Goal: Task Accomplishment & Management: Manage account settings

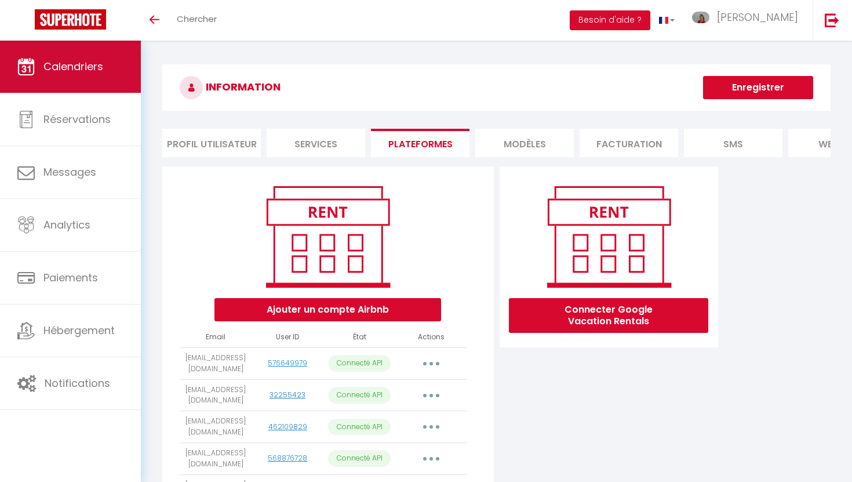
click at [92, 83] on link "Calendriers" at bounding box center [70, 67] width 141 height 52
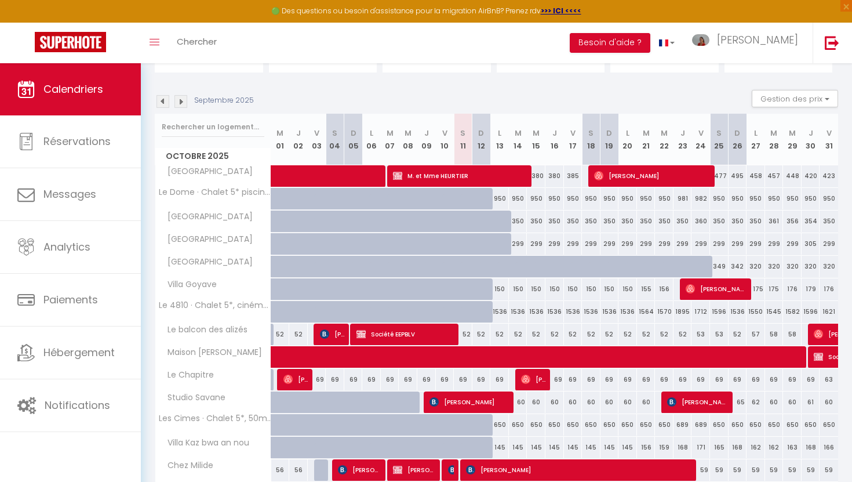
scroll to position [38, 0]
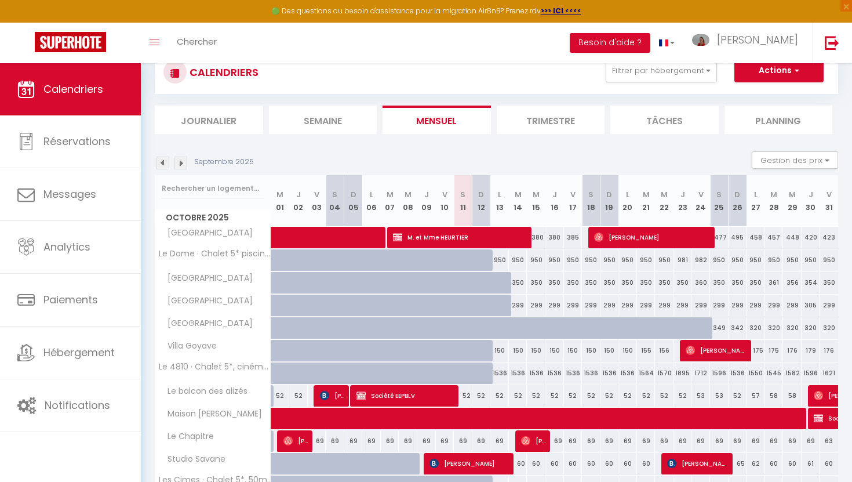
click at [183, 170] on div "Septembre 2025 Gestion des prix Nb Nuits minimum Règles Disponibilité" at bounding box center [496, 163] width 683 height 24
click at [183, 163] on img at bounding box center [180, 162] width 13 height 13
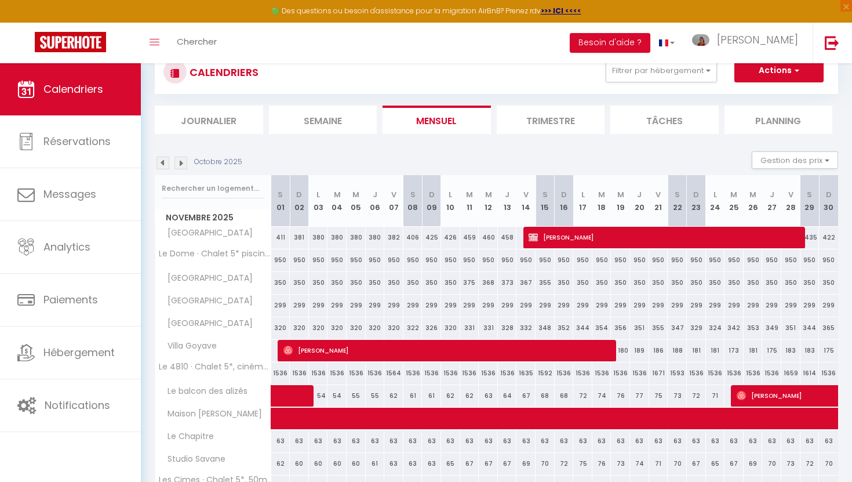
click at [183, 163] on img at bounding box center [180, 162] width 13 height 13
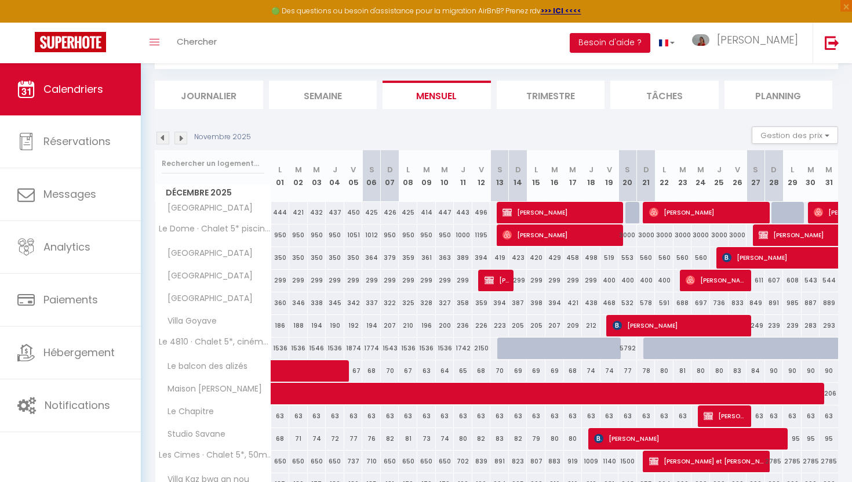
scroll to position [0, 0]
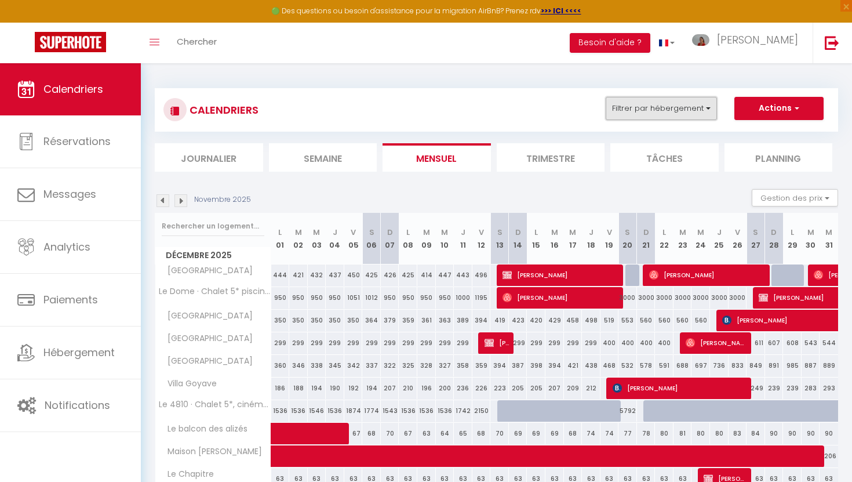
click at [643, 108] on button "Filtrer par hébergement" at bounding box center [661, 108] width 111 height 23
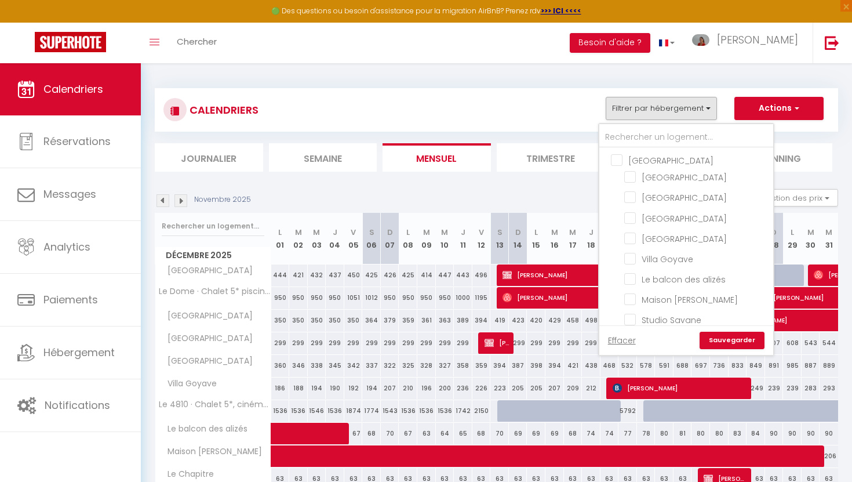
click at [618, 158] on input "[GEOGRAPHIC_DATA]" at bounding box center [698, 160] width 174 height 12
checkbox input "true"
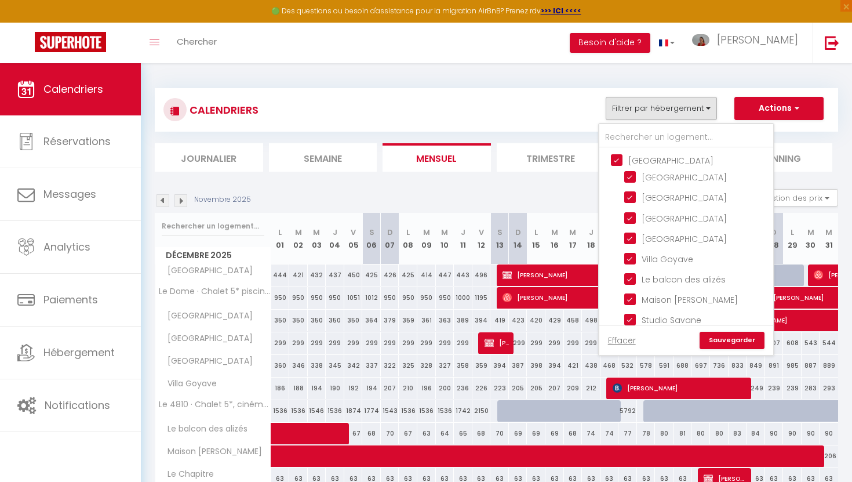
checkbox input "true"
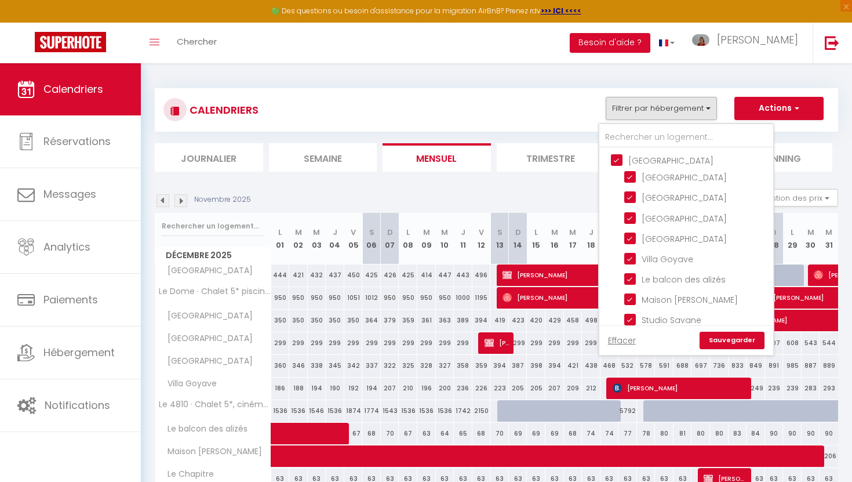
checkbox input "true"
checkbox input "false"
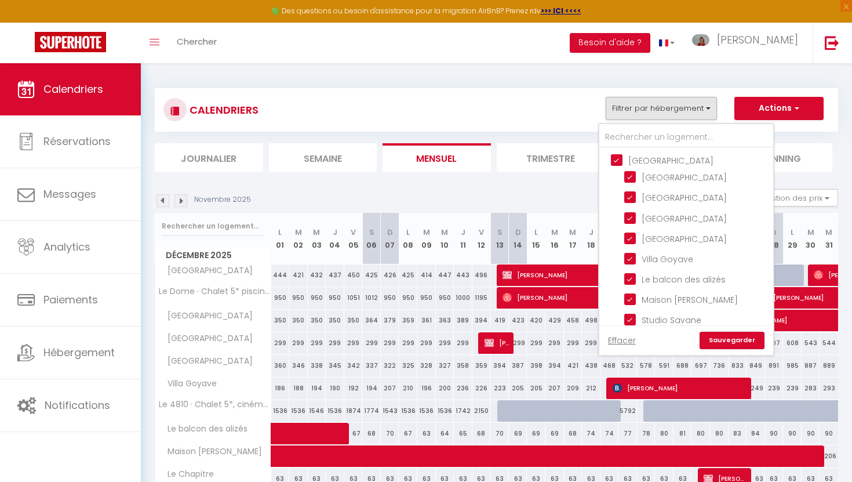
checkbox input "false"
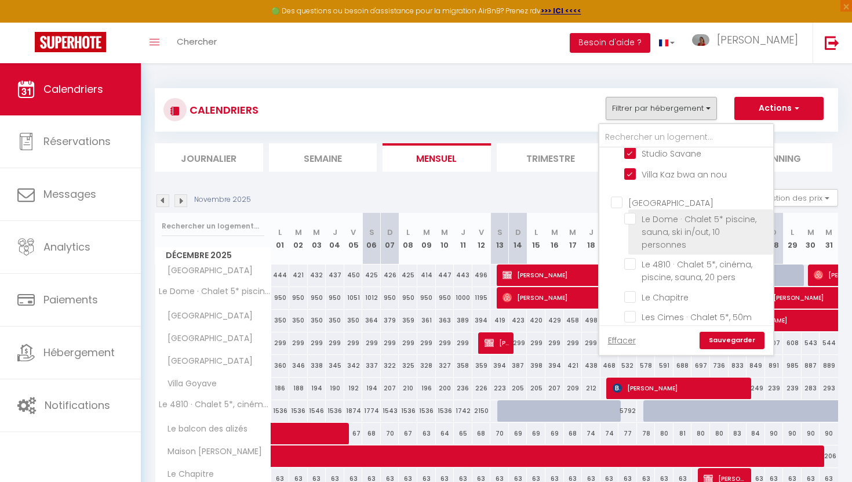
scroll to position [174, 0]
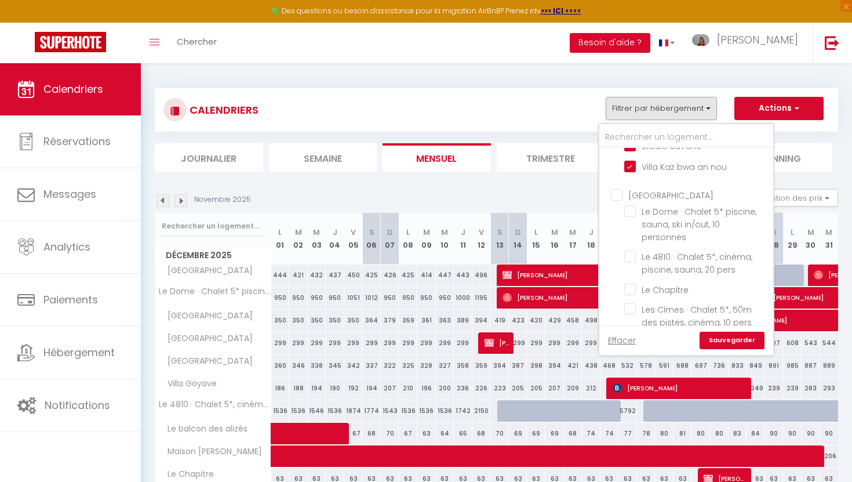
click at [619, 192] on input "[GEOGRAPHIC_DATA]" at bounding box center [698, 194] width 174 height 12
checkbox input "true"
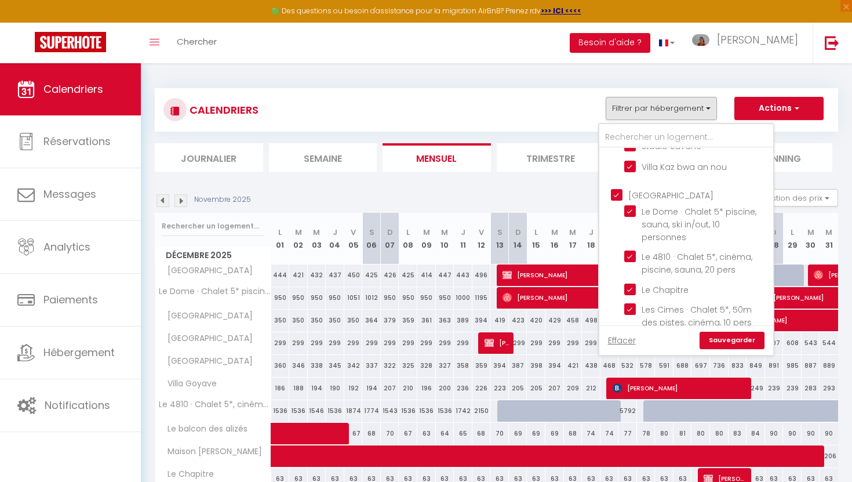
checkbox input "true"
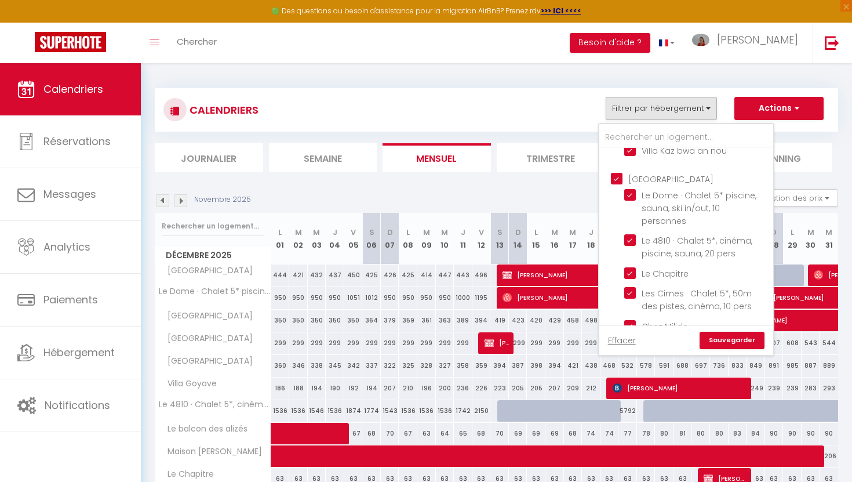
click at [724, 338] on link "Sauvegarder" at bounding box center [731, 339] width 65 height 17
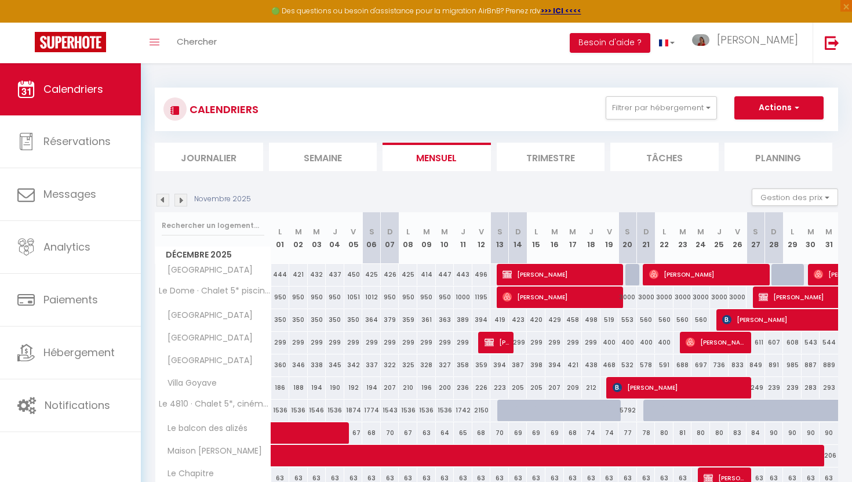
scroll to position [0, 0]
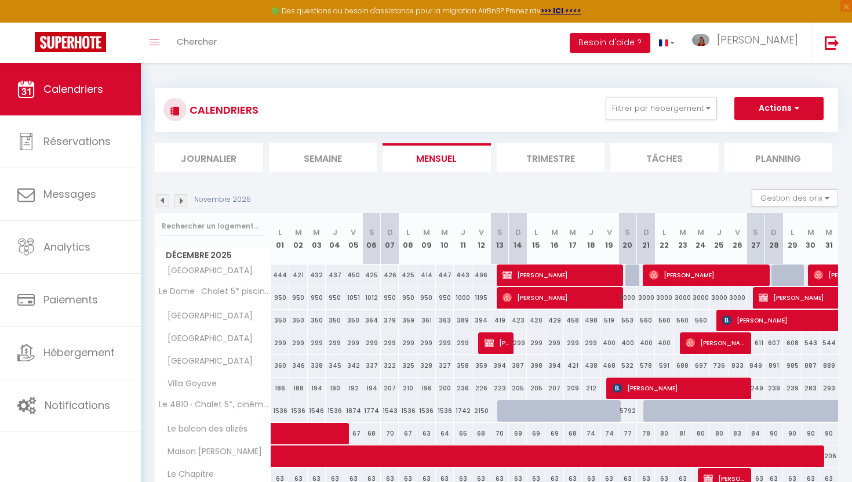
click at [163, 199] on img at bounding box center [162, 200] width 13 height 13
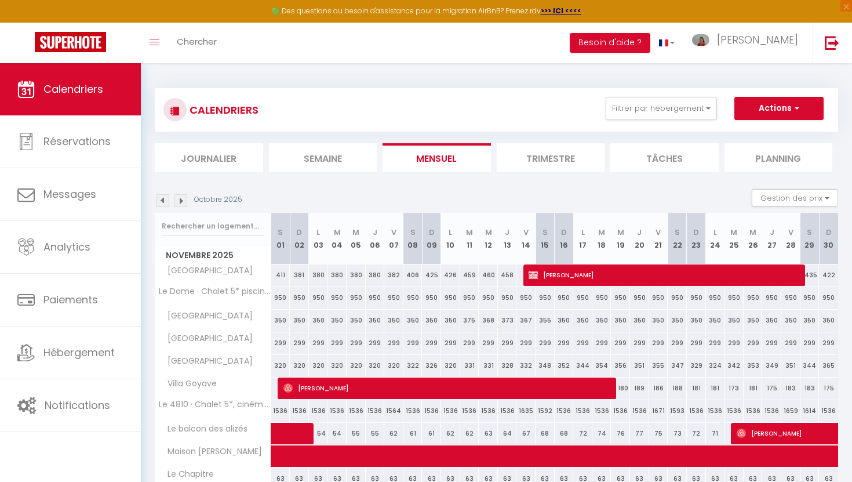
click at [163, 200] on img at bounding box center [162, 200] width 13 height 13
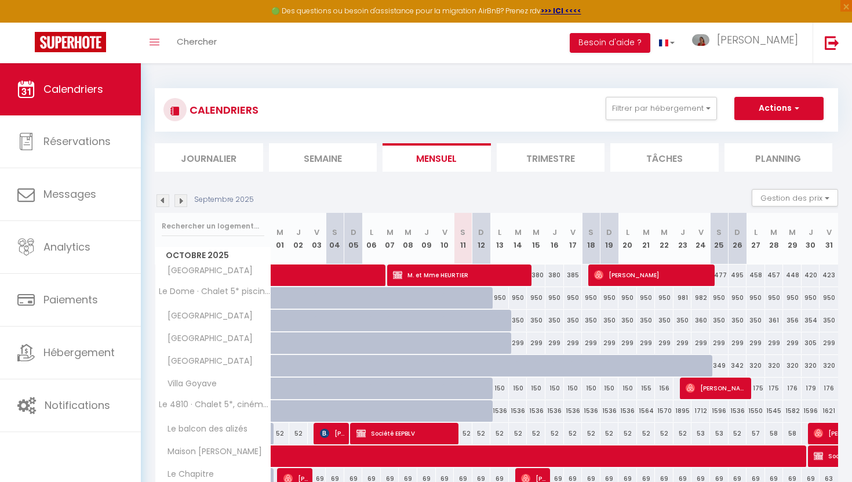
click at [166, 201] on img at bounding box center [162, 200] width 13 height 13
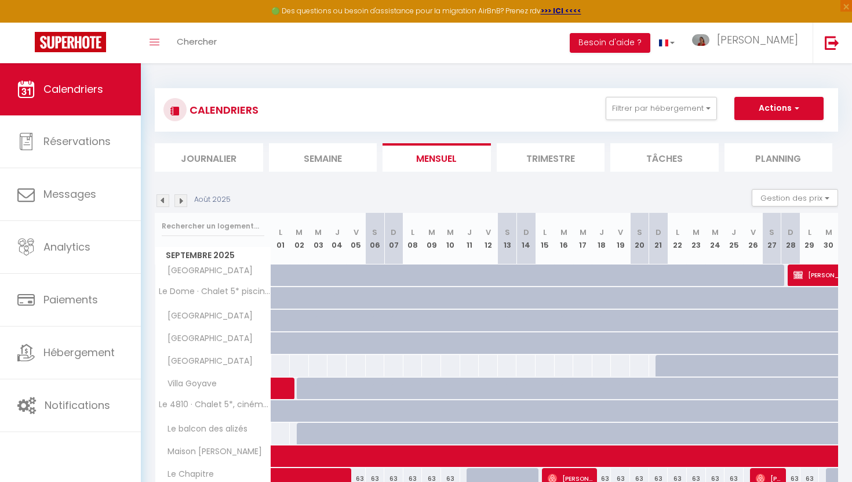
click at [180, 204] on img at bounding box center [180, 200] width 13 height 13
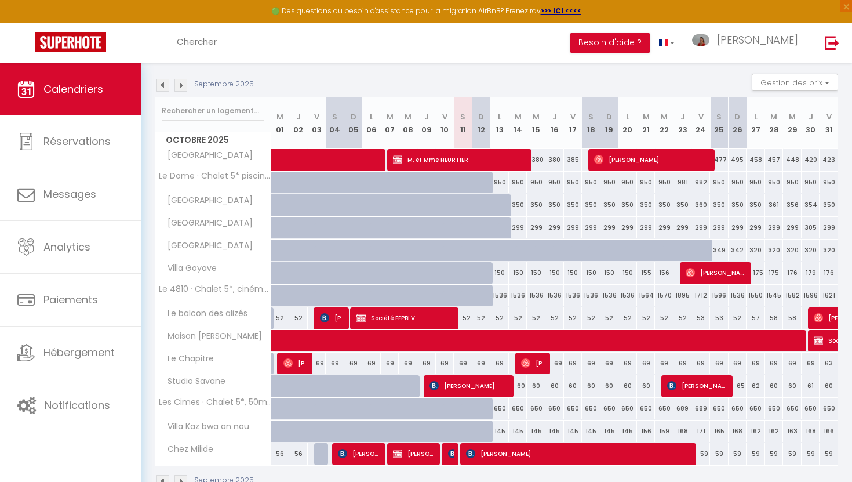
scroll to position [115, 0]
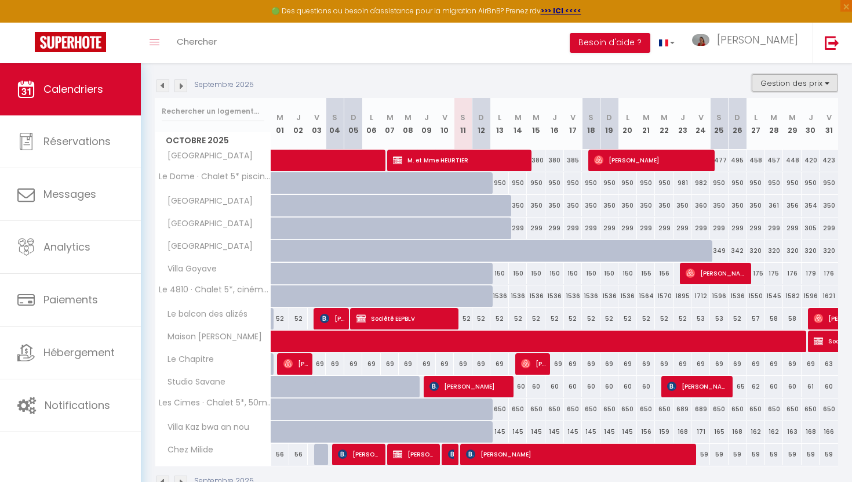
click at [770, 86] on button "Gestion des prix" at bounding box center [795, 82] width 86 height 17
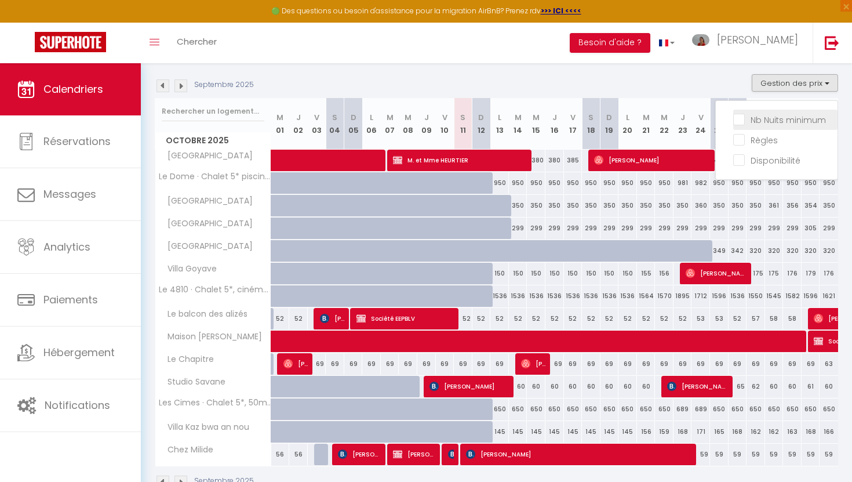
click at [738, 117] on input "Nb Nuits minimum" at bounding box center [785, 119] width 104 height 12
checkbox input "true"
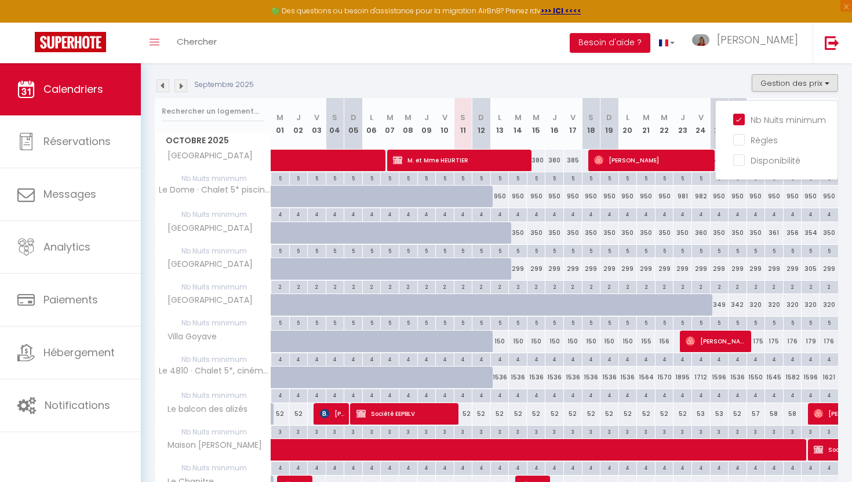
click at [643, 85] on div "Septembre 2025 Gestion des prix Nb Nuits minimum Règles Disponibilité" at bounding box center [496, 86] width 683 height 24
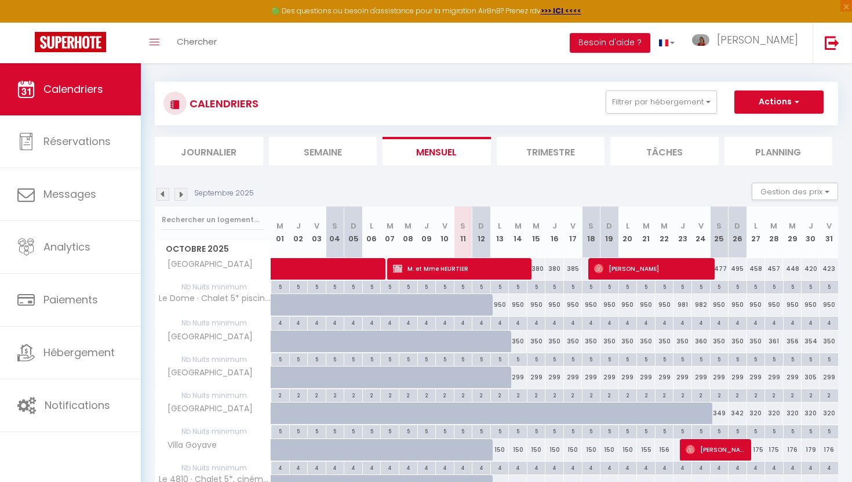
scroll to position [10, 0]
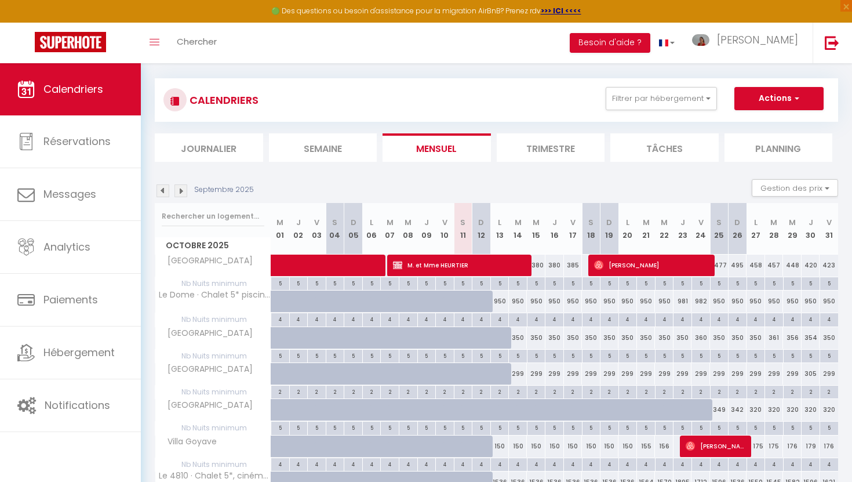
click at [179, 192] on img at bounding box center [180, 190] width 13 height 13
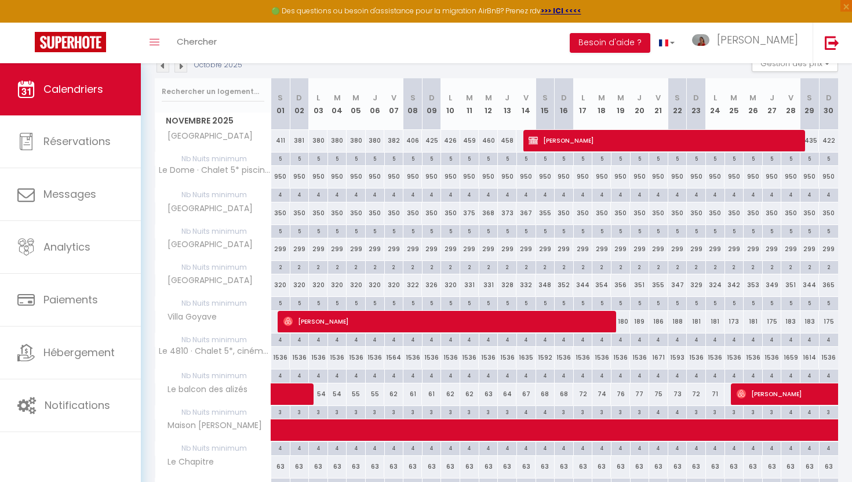
scroll to position [0, 0]
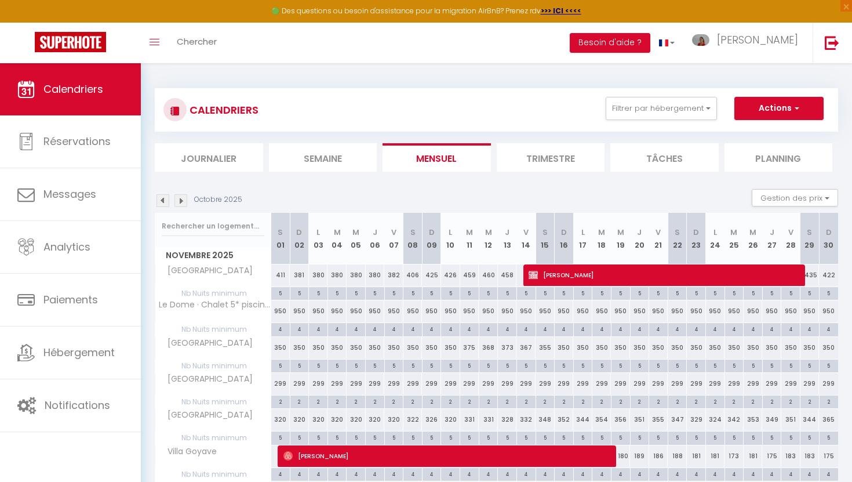
click at [183, 203] on img at bounding box center [180, 200] width 13 height 13
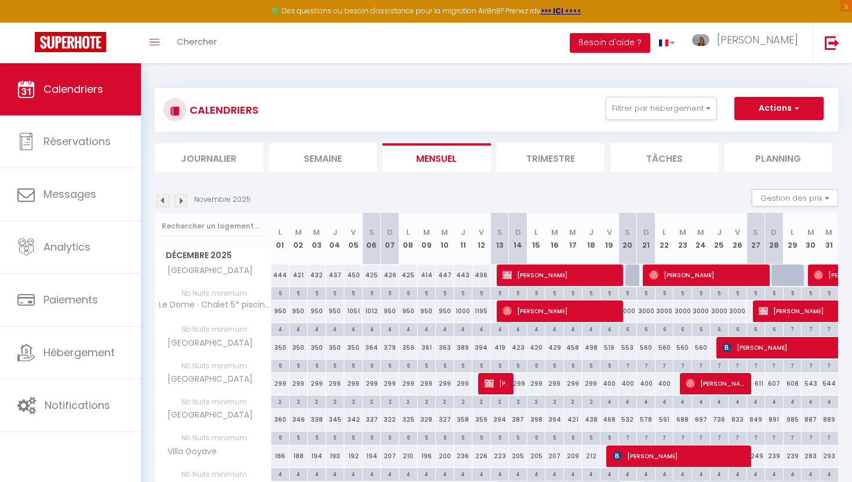
click at [628, 365] on div "7" at bounding box center [628, 364] width 18 height 11
type input "7"
type input "Sam 20 Décembre 2025"
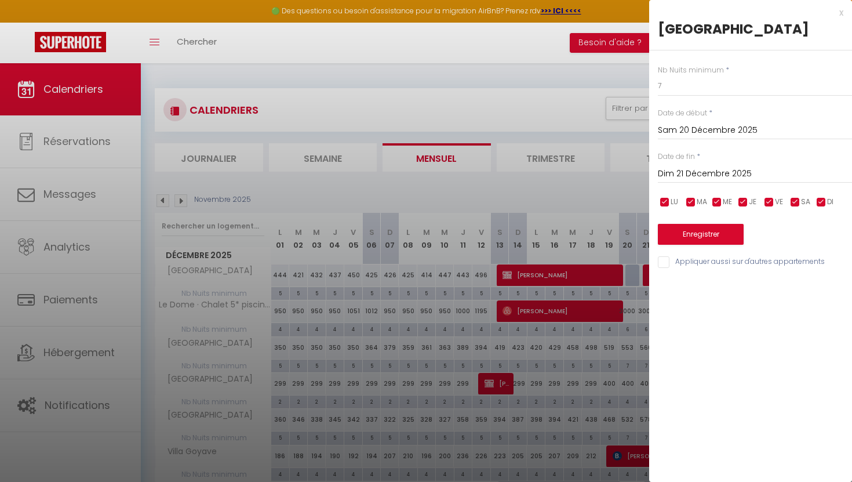
click at [708, 172] on input "Dim 21 Décembre 2025" at bounding box center [755, 173] width 194 height 15
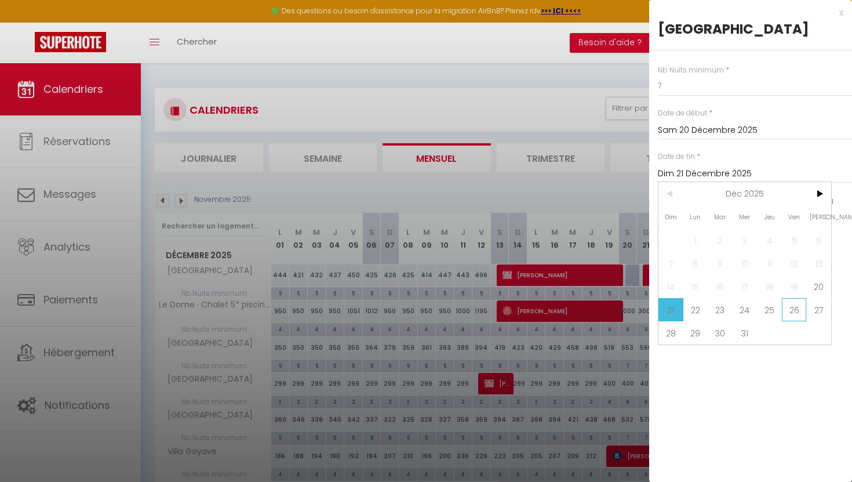
click at [796, 305] on span "26" at bounding box center [794, 309] width 25 height 23
type input "Ven 26 Décembre 2025"
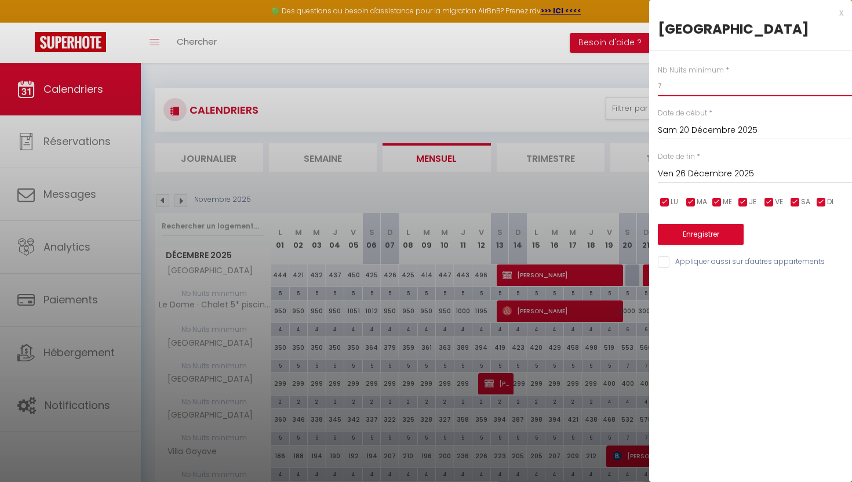
drag, startPoint x: 667, startPoint y: 86, endPoint x: 656, endPoint y: 86, distance: 11.0
click at [656, 86] on div "Nb Nuits minimum * 7 Date de début * [PERSON_NAME] 20 Décembre 2025 < Déc 2025 …" at bounding box center [750, 159] width 203 height 219
type input "5"
click at [778, 57] on div "Nb Nuits minimum * 5 Date de début * [PERSON_NAME] 20 Décembre 2025 < Déc 2025 …" at bounding box center [750, 159] width 203 height 219
click at [702, 235] on button "Enregistrer" at bounding box center [701, 234] width 86 height 21
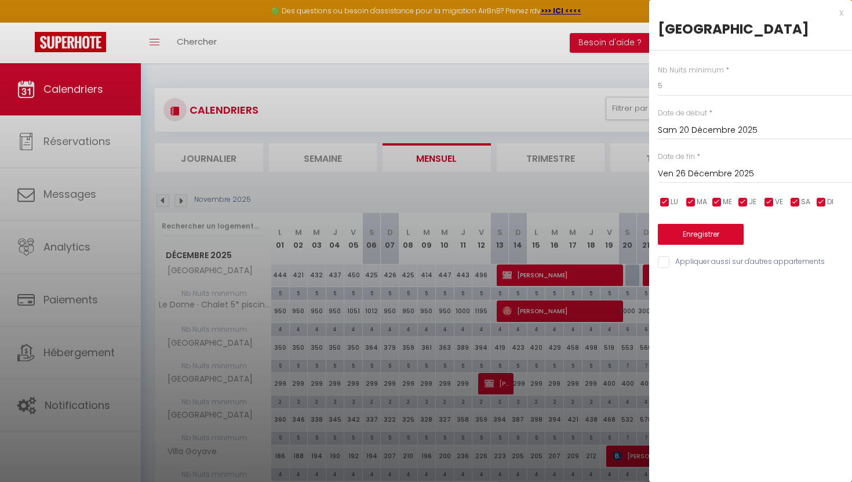
type input "Ven 19 Décembre 2025"
type input "Jeu 25 Décembre 2025"
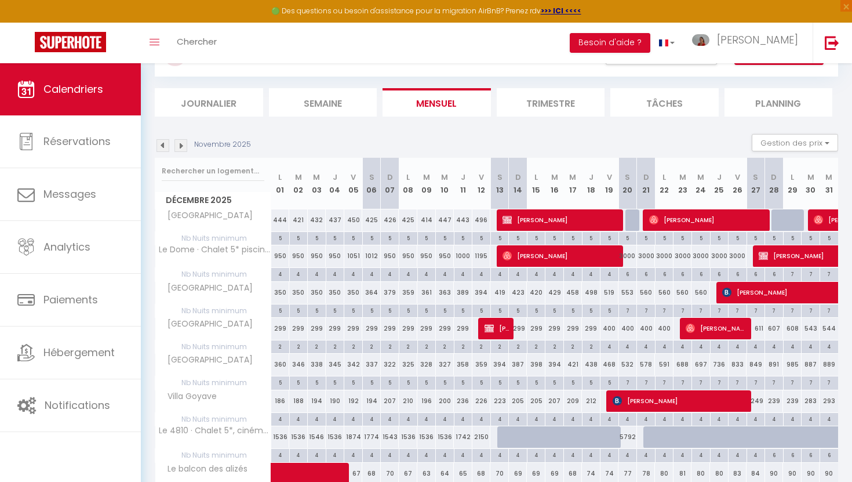
scroll to position [60, 0]
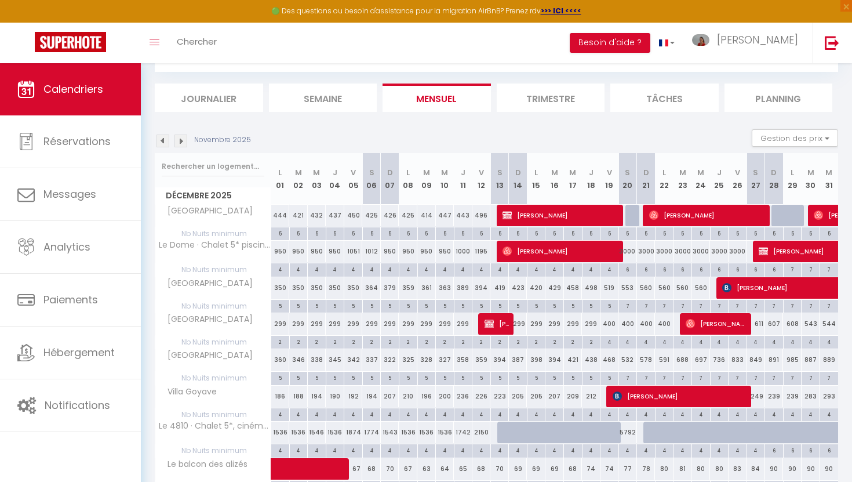
click at [184, 138] on img at bounding box center [180, 140] width 13 height 13
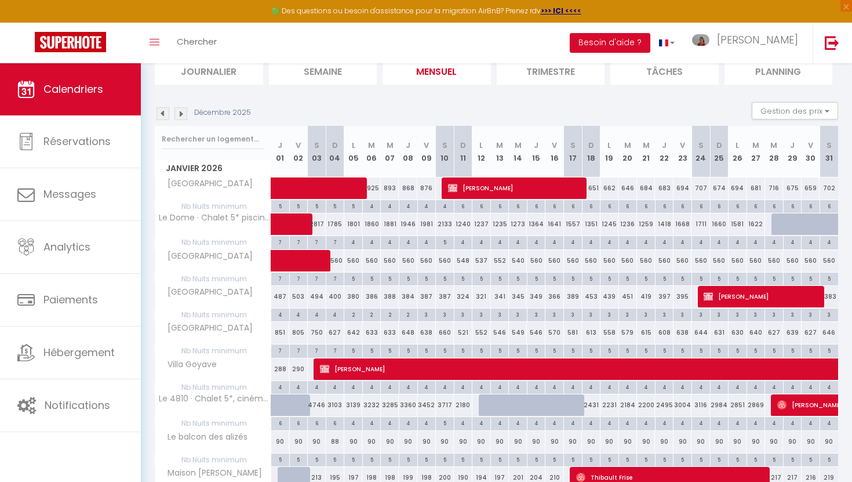
scroll to position [107, 0]
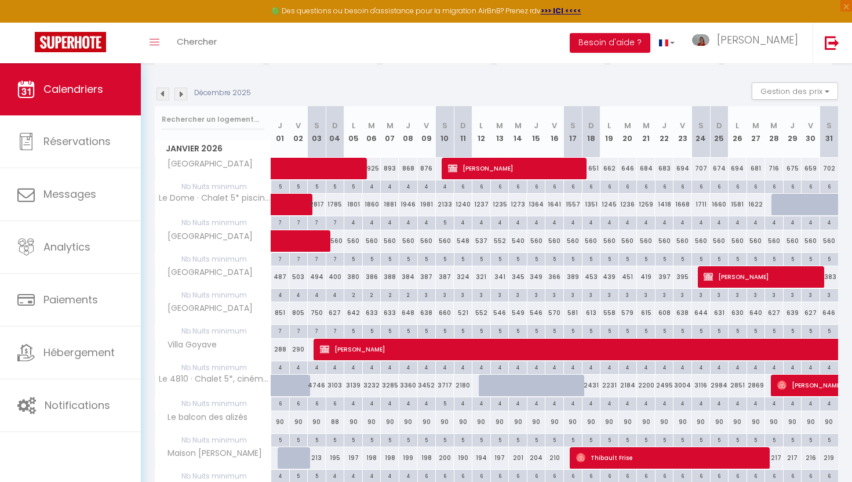
click at [157, 96] on img at bounding box center [162, 93] width 13 height 13
